Goal: Task Accomplishment & Management: Use online tool/utility

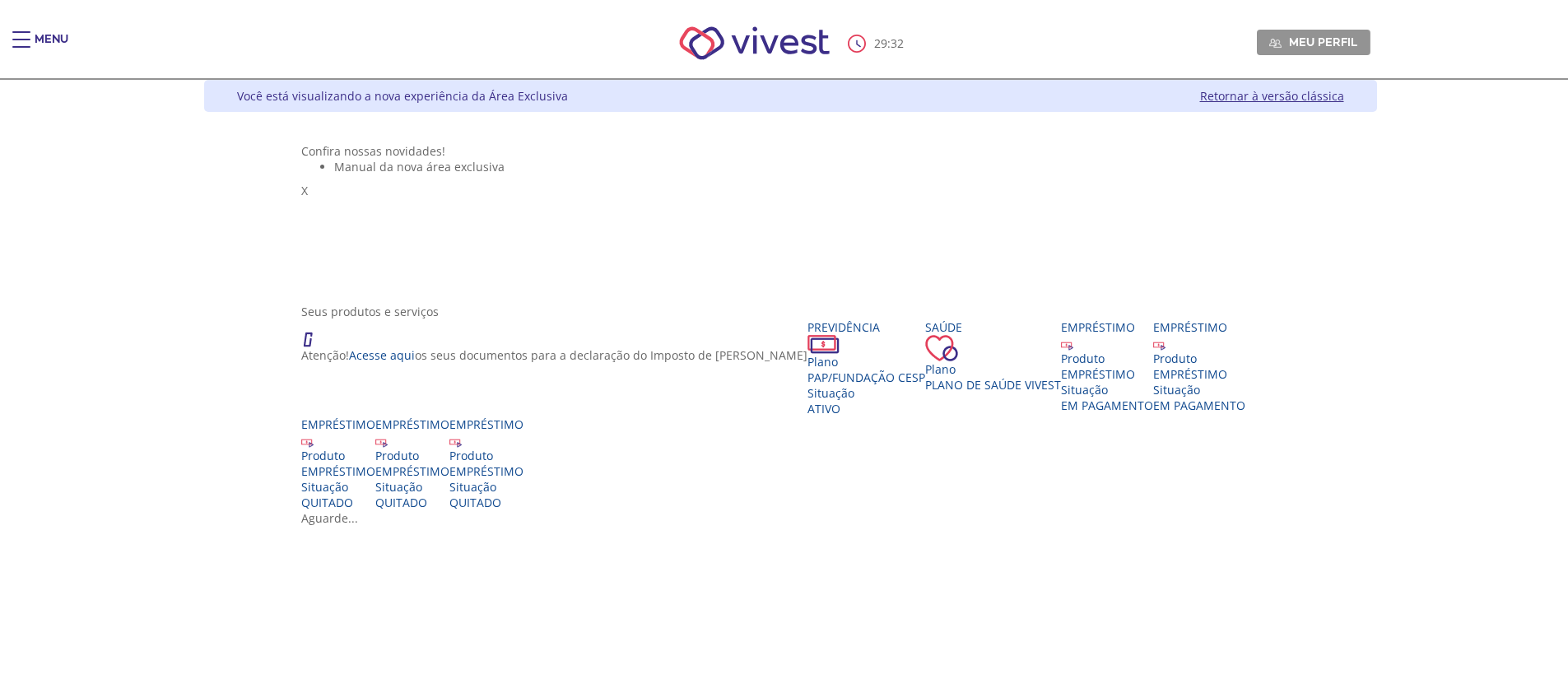
click at [1280, 325] on div "Seus produtos e serviços Atenção! Acesse aqui os seus documentos para a declara…" at bounding box center [790, 408] width 978 height 207
click at [23, 41] on div "Main header" at bounding box center [21, 47] width 18 height 33
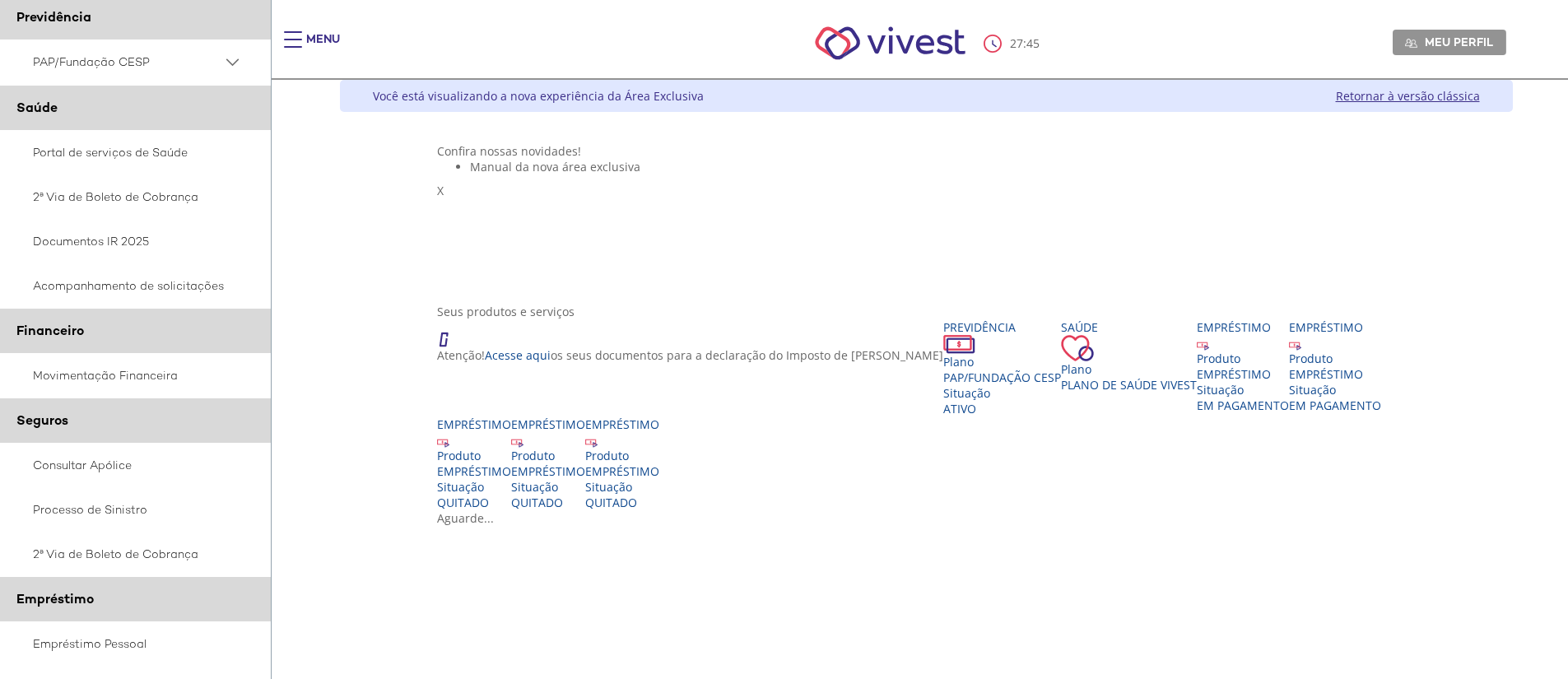
scroll to position [249, 0]
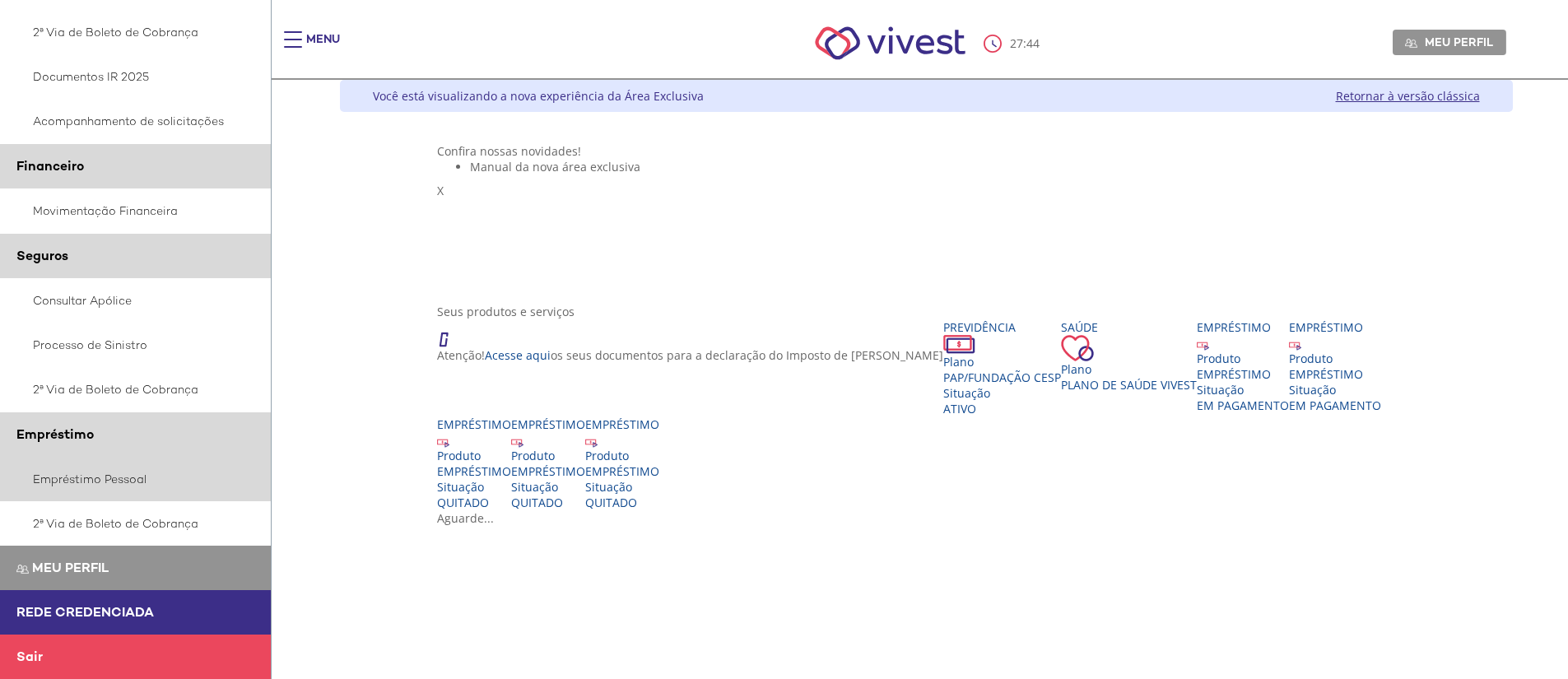
click at [117, 472] on link "Empréstimo Pessoal" at bounding box center [135, 479] width 271 height 45
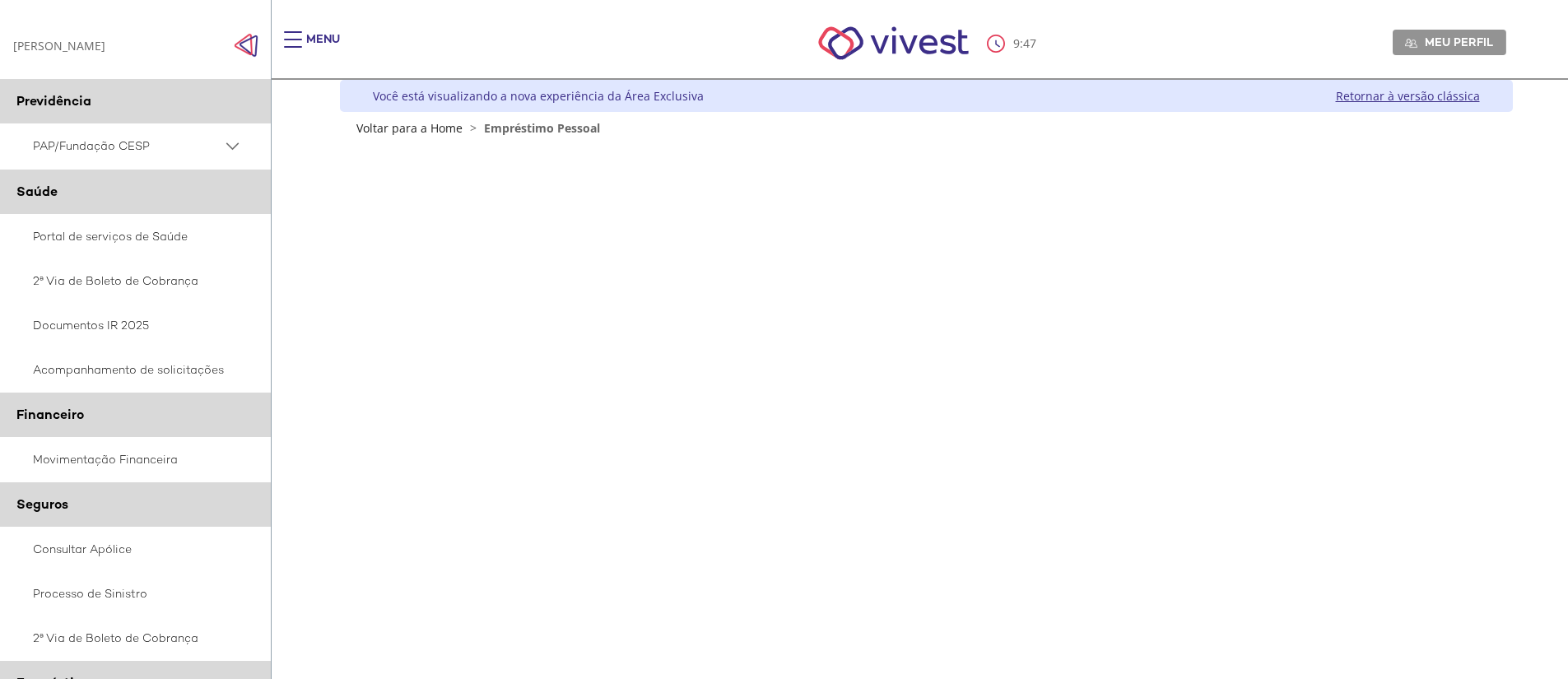
click at [759, 102] on div "Você está visualizando a nova experiência da Área Exclusiva Retornar à versão c…" at bounding box center [927, 95] width 1173 height 32
click at [1391, 100] on link "Retornar à versão clássica" at bounding box center [1408, 96] width 144 height 16
